Goal: Check status

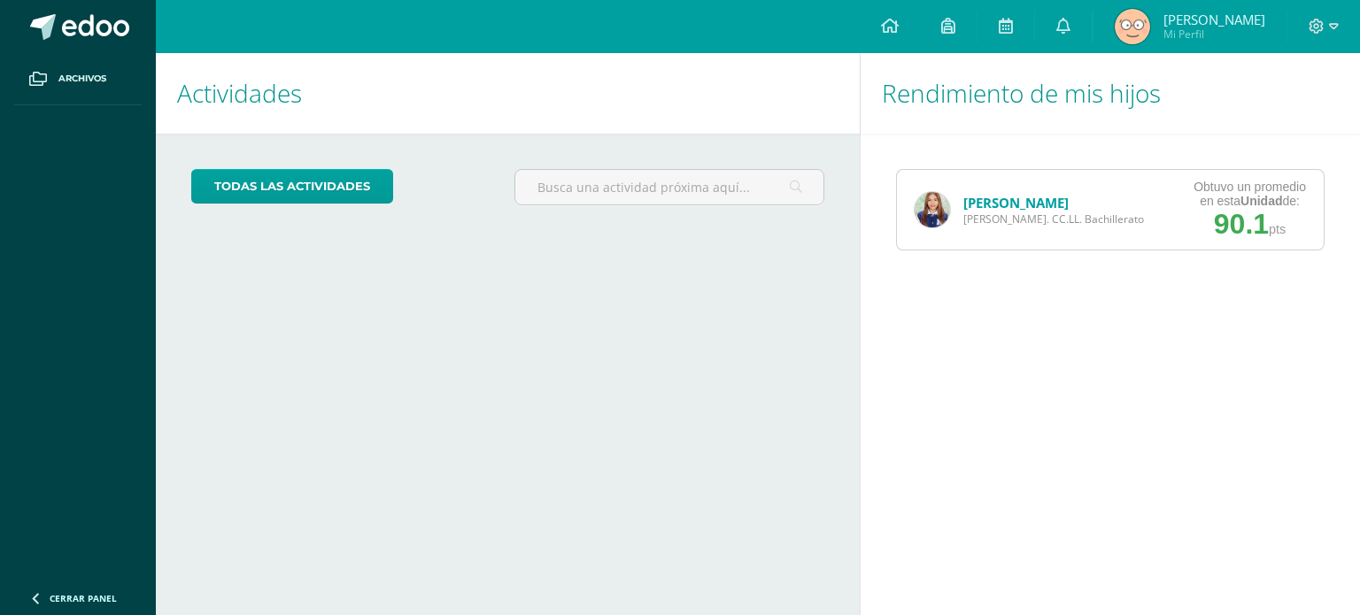
click at [942, 208] on img at bounding box center [931, 209] width 35 height 35
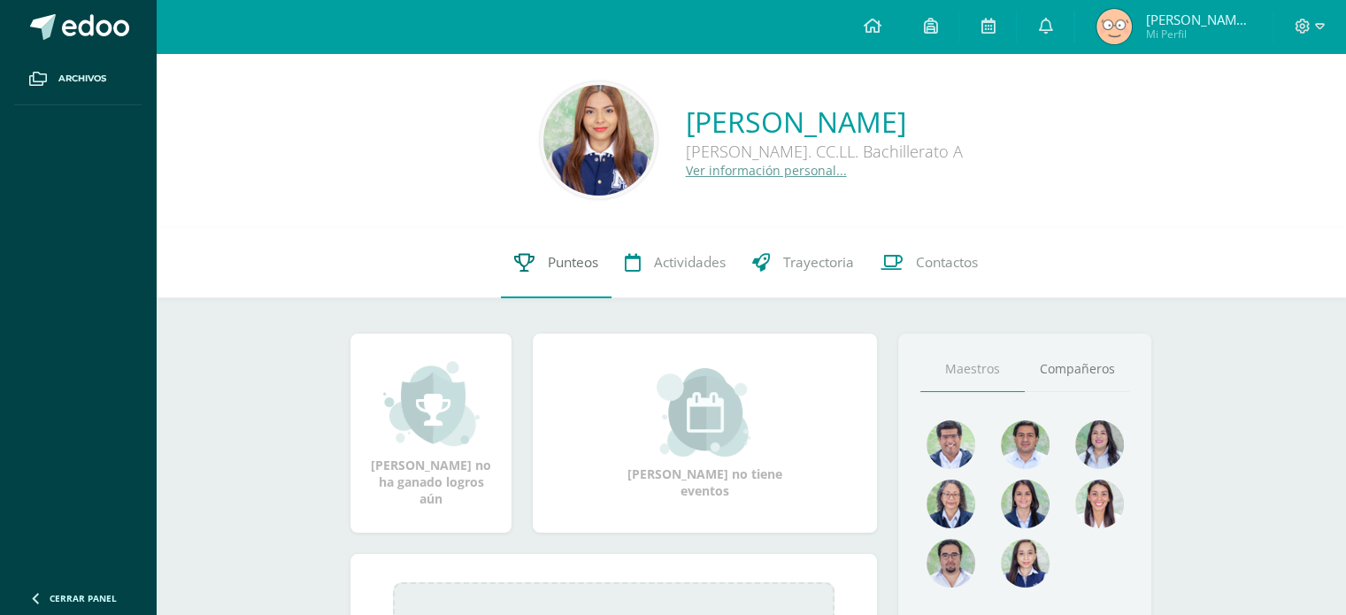
click at [562, 260] on span "Punteos" at bounding box center [573, 262] width 50 height 19
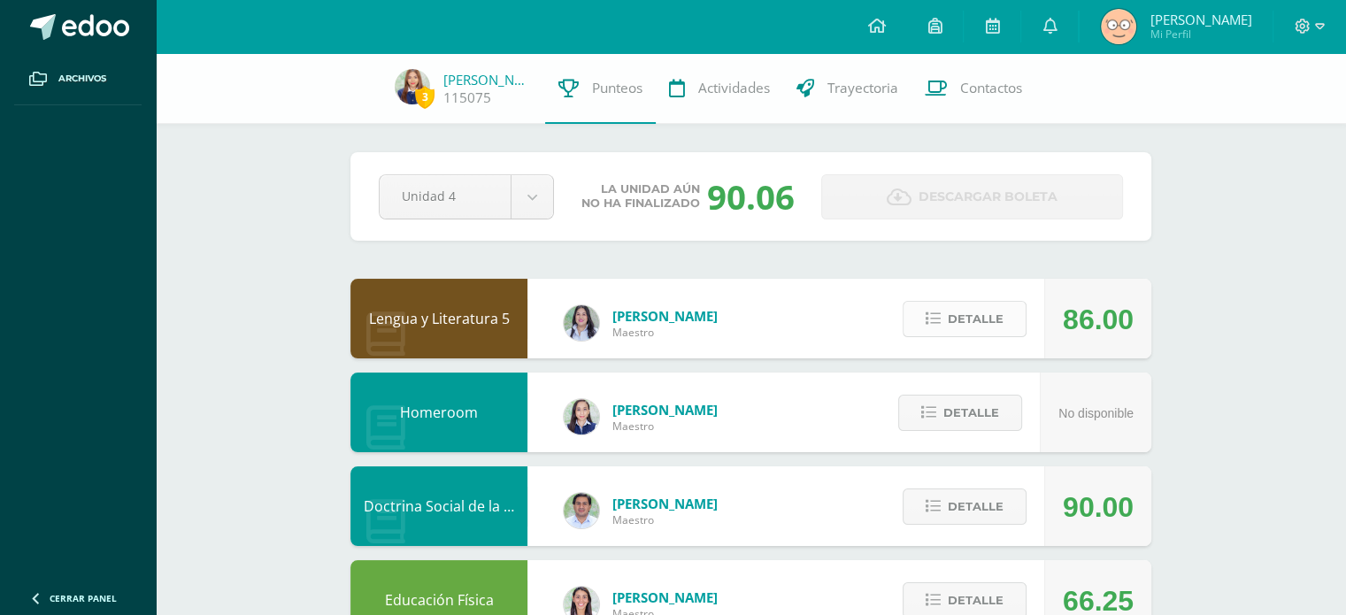
click at [975, 317] on span "Detalle" at bounding box center [976, 319] width 56 height 33
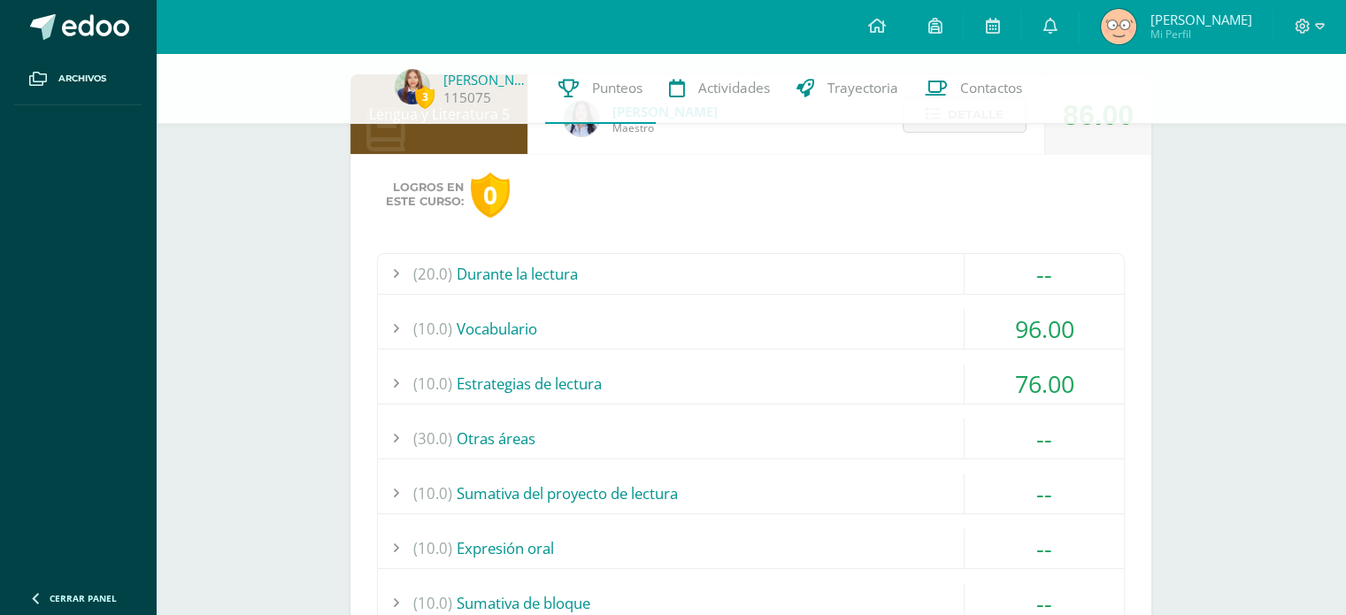
scroll to position [199, 0]
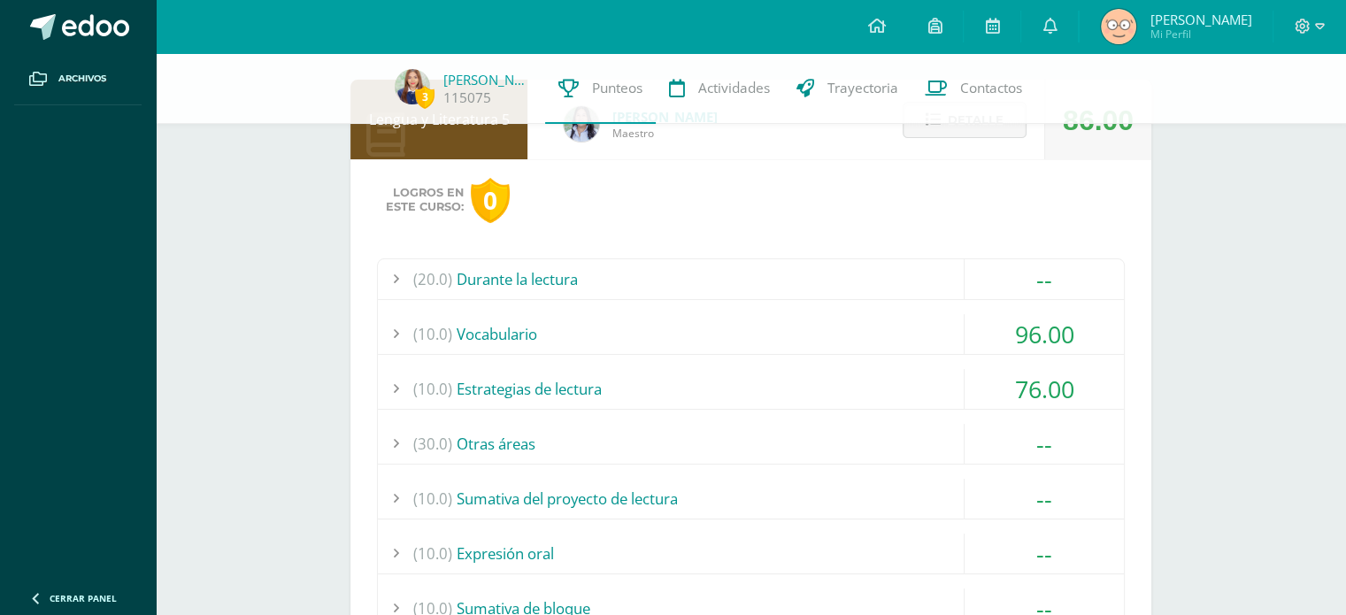
click at [952, 382] on div "(10.0) Estrategias de lectura" at bounding box center [751, 389] width 746 height 40
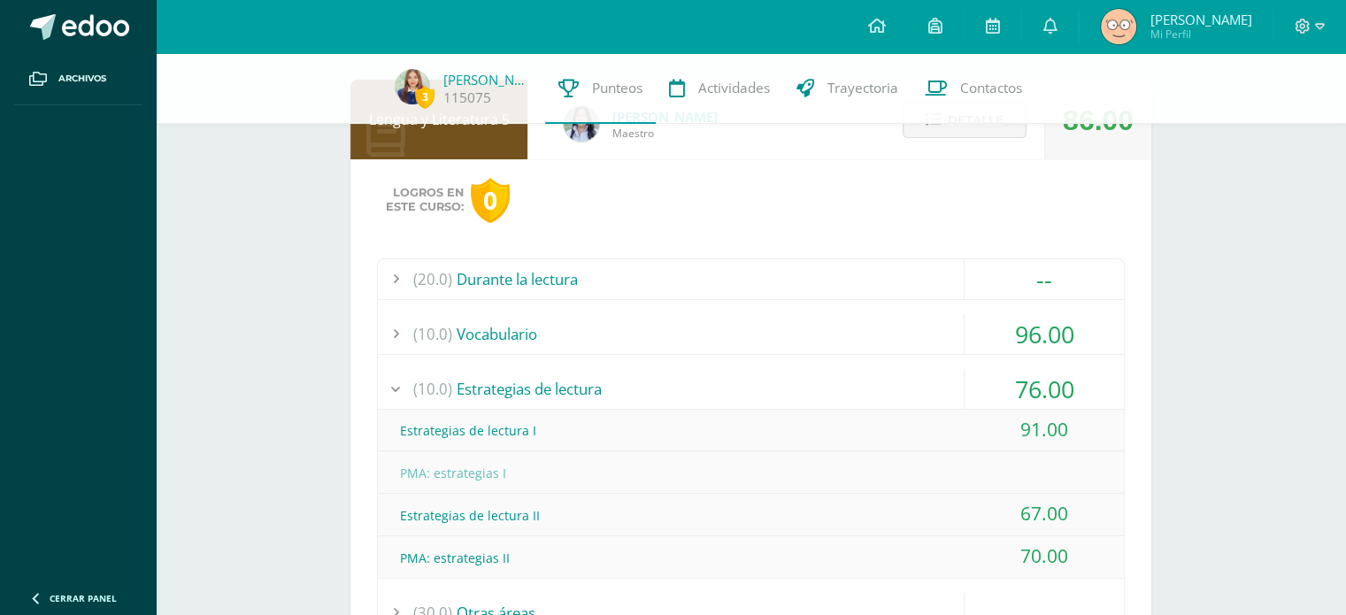
click at [952, 382] on div "(10.0) Estrategias de lectura" at bounding box center [751, 389] width 746 height 40
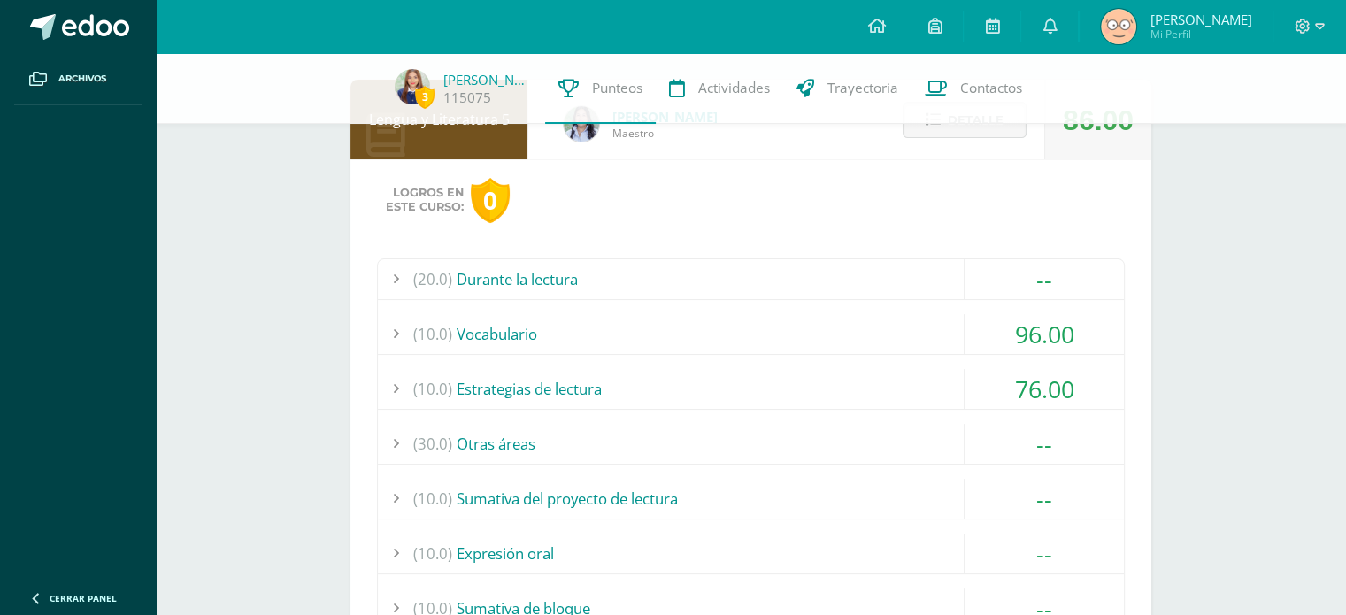
click at [920, 428] on div "(30.0) Otras áreas" at bounding box center [751, 444] width 746 height 40
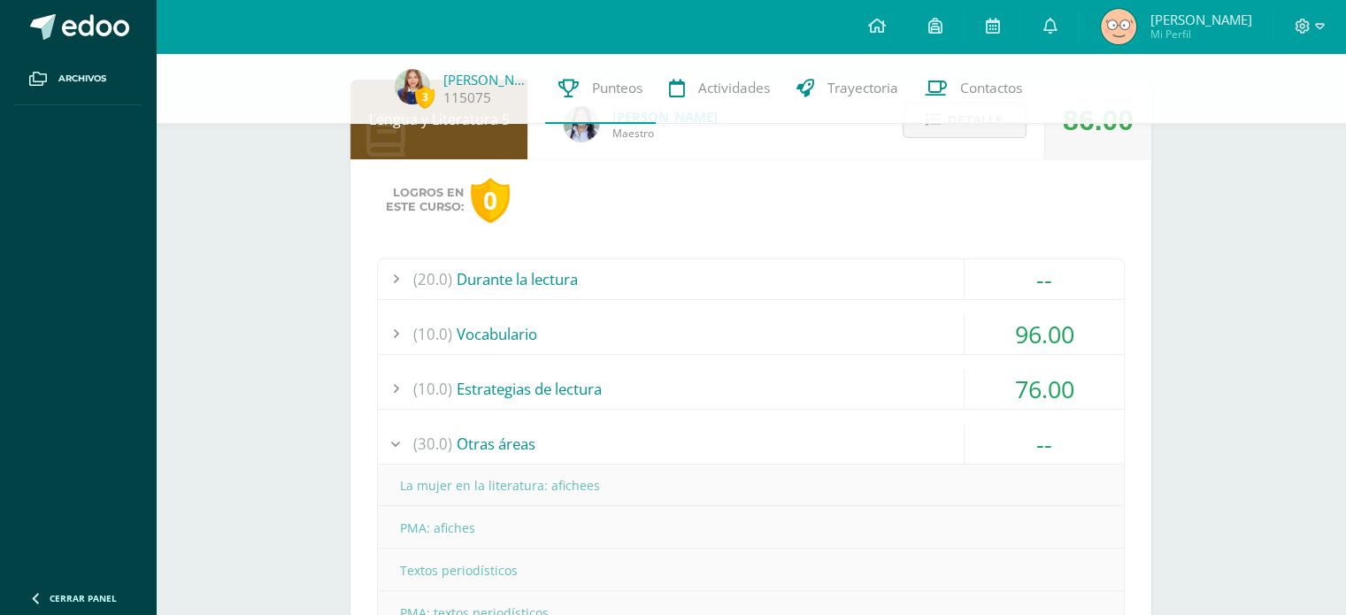
drag, startPoint x: 1323, startPoint y: 260, endPoint x: 1338, endPoint y: 293, distance: 36.0
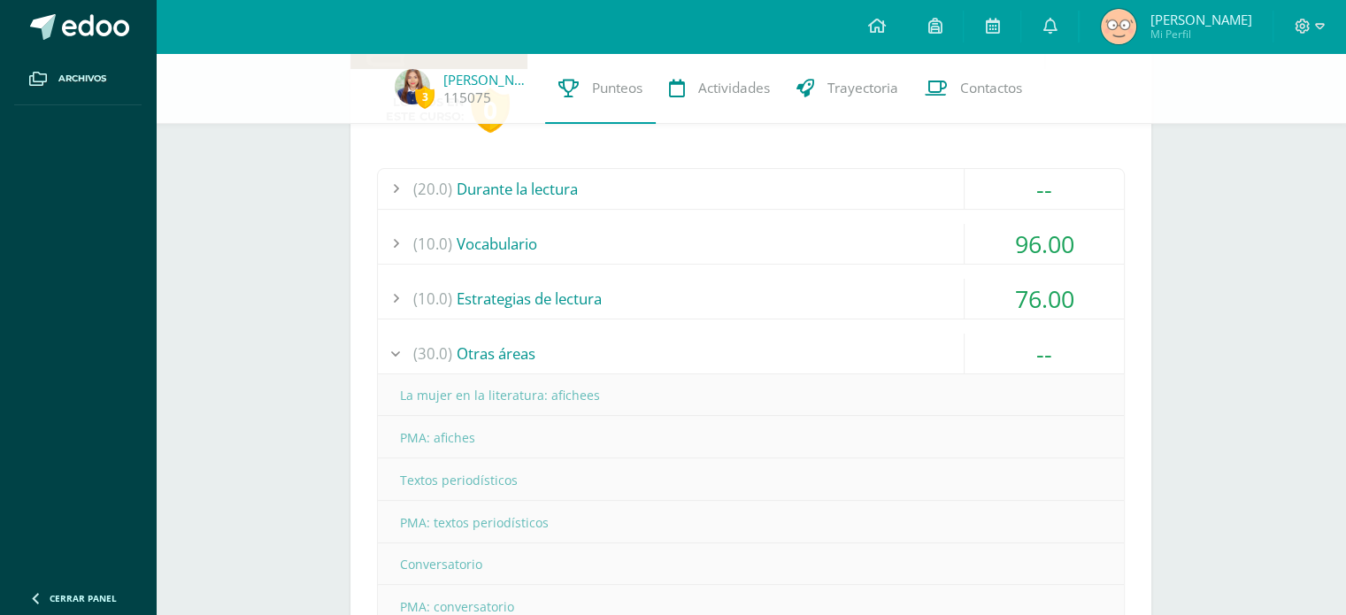
scroll to position [243, 0]
